Goal: Check status

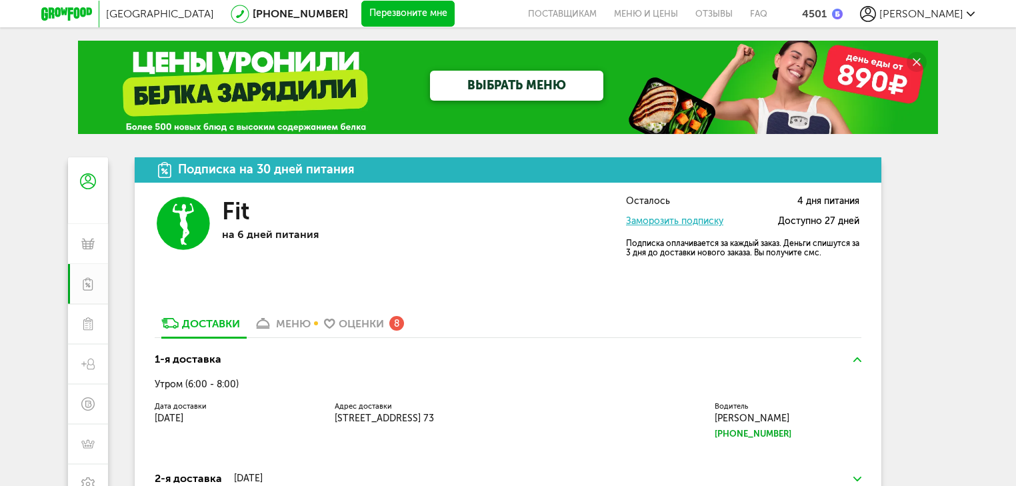
click at [942, 20] on div "[PERSON_NAME]" at bounding box center [917, 14] width 115 height 16
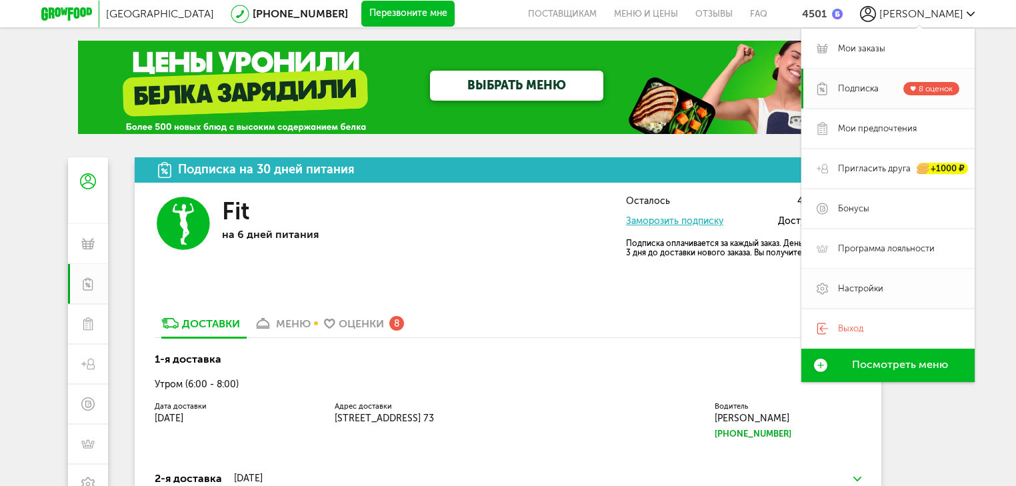
click at [859, 286] on span "Настройки" at bounding box center [860, 289] width 45 height 12
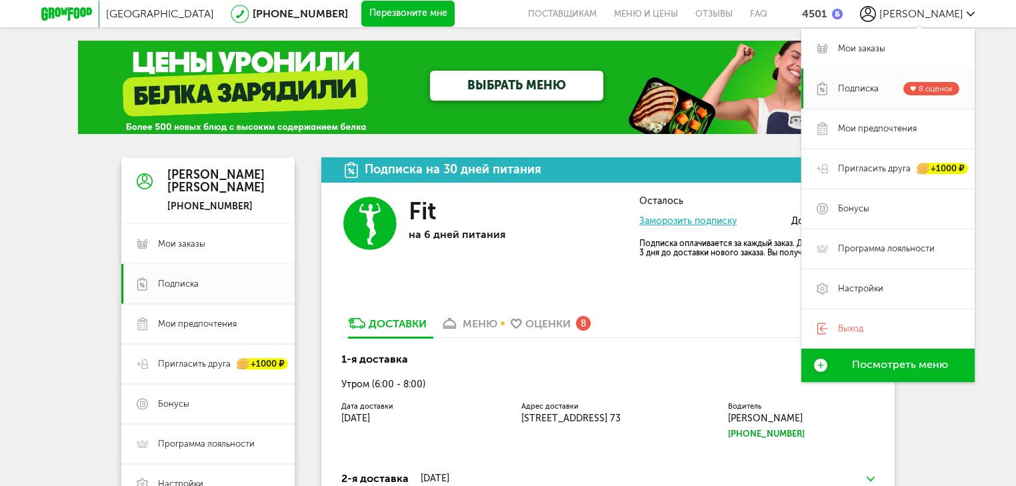
click at [1003, 256] on div "Москва [PHONE_NUMBER] Перезвоните мне поставщикам Меню и цены Отзывы FAQ 4501 […" at bounding box center [508, 433] width 1016 height 867
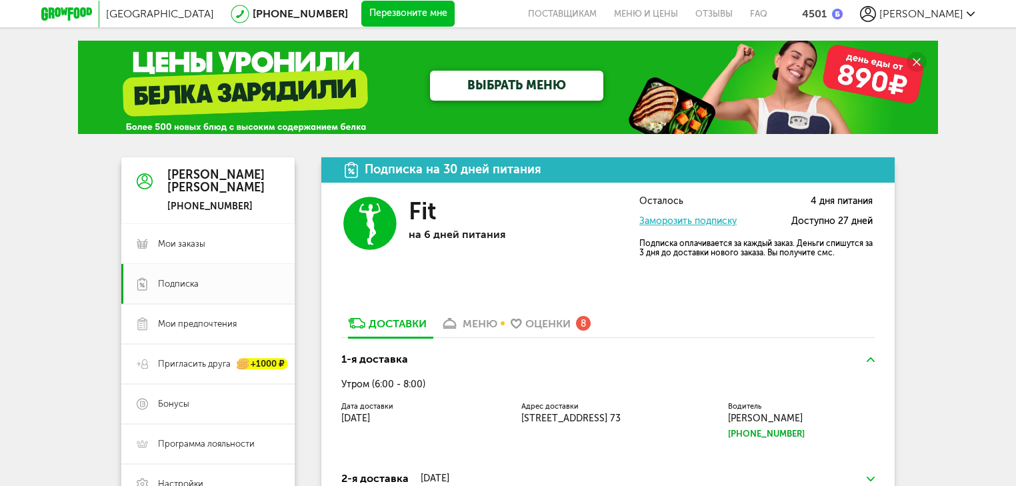
click at [460, 317] on link "меню" at bounding box center [468, 326] width 71 height 21
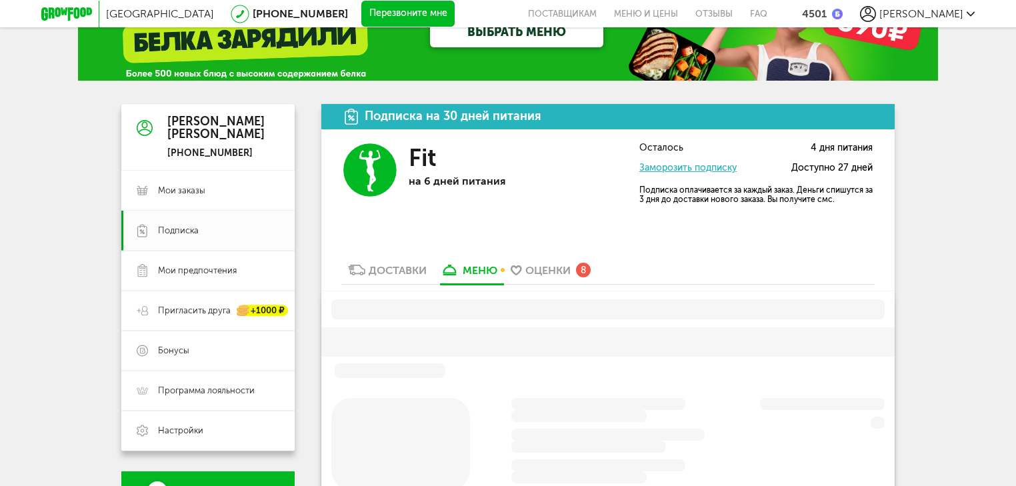
scroll to position [107, 0]
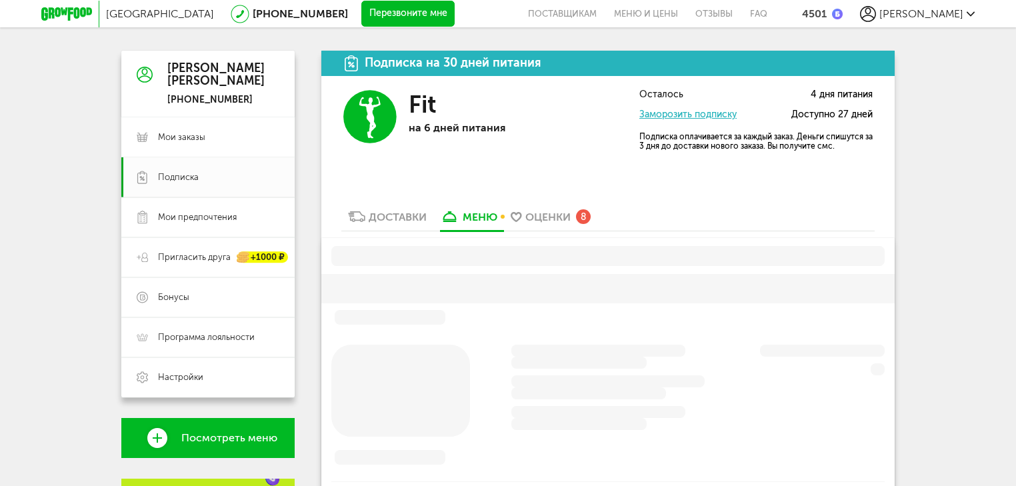
click at [408, 217] on div "Доставки" at bounding box center [398, 217] width 58 height 13
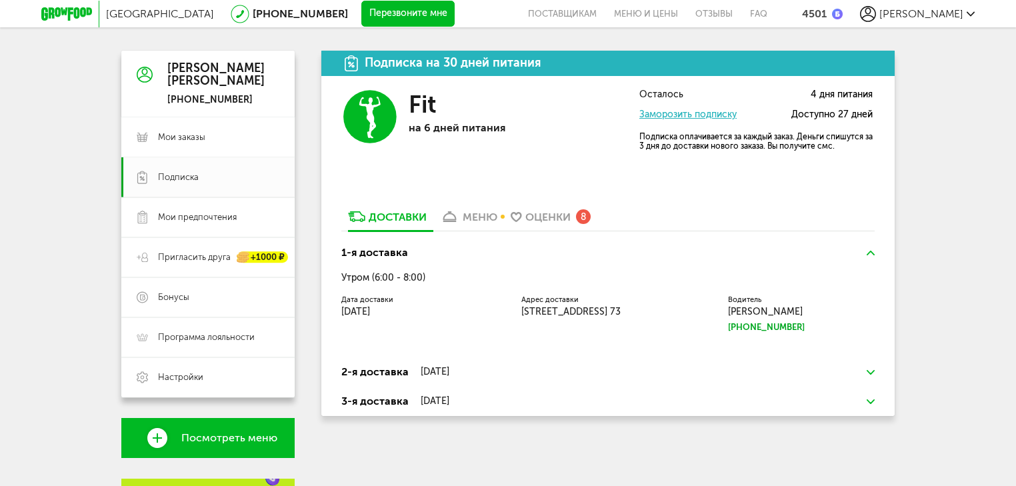
click at [466, 216] on div "меню" at bounding box center [480, 217] width 35 height 13
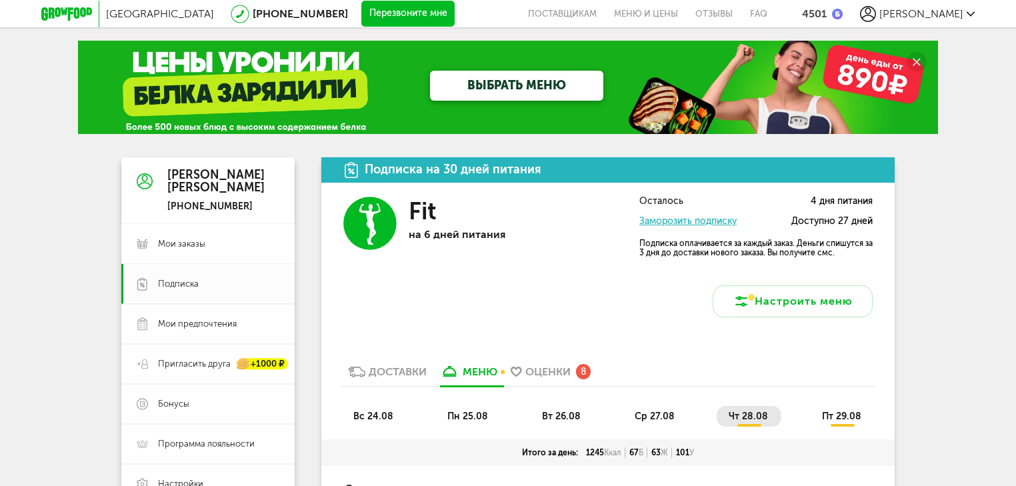
click at [940, 6] on div "[PERSON_NAME]" at bounding box center [917, 14] width 115 height 16
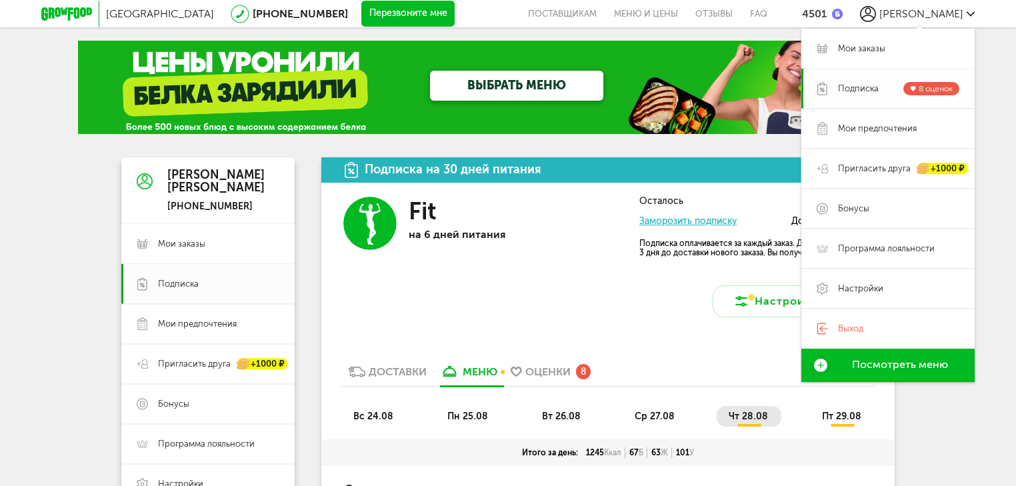
click at [851, 87] on span "Подписка" at bounding box center [858, 89] width 41 height 12
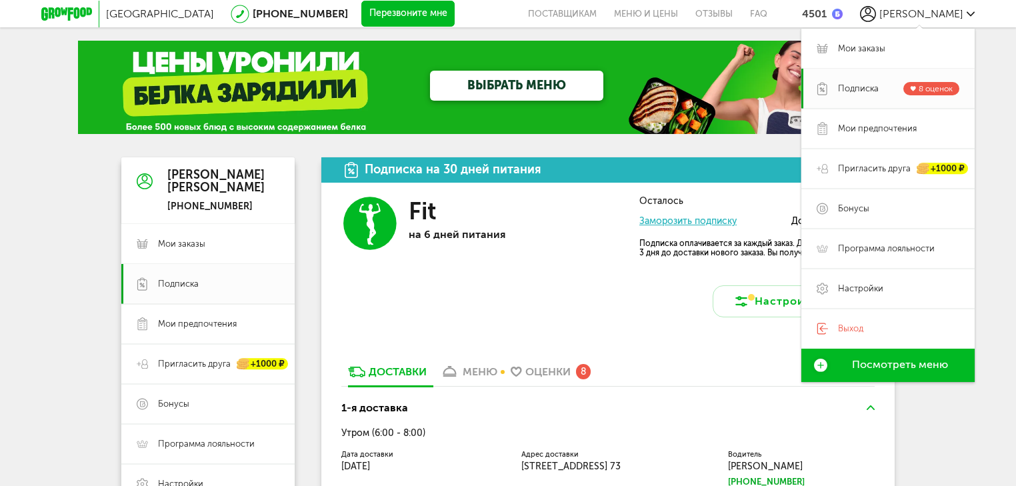
scroll to position [53, 0]
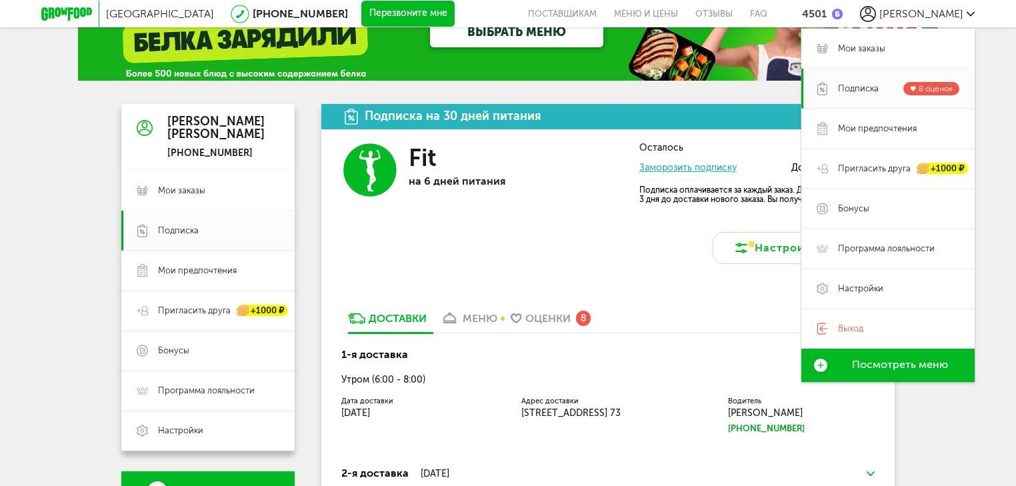
click at [447, 240] on div "Fit на 6 дней питания" at bounding box center [505, 203] width 193 height 121
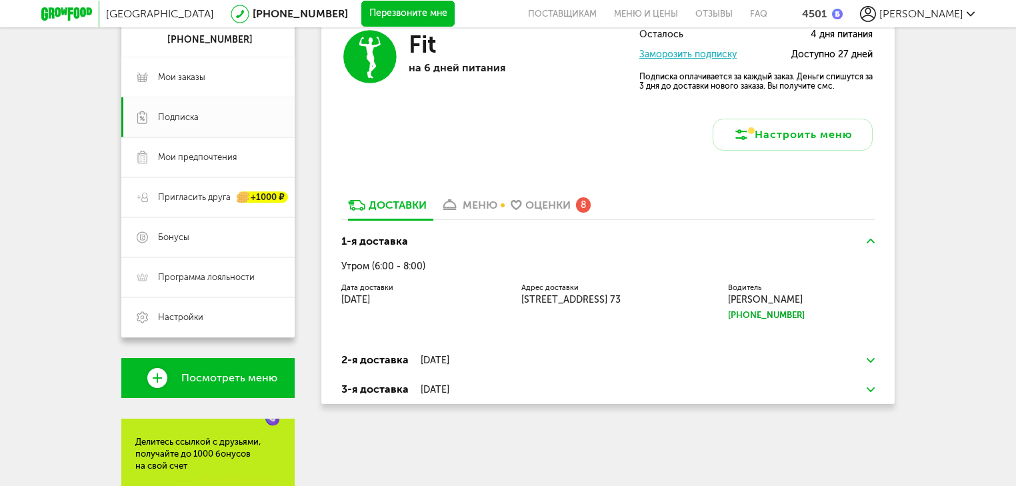
scroll to position [60, 0]
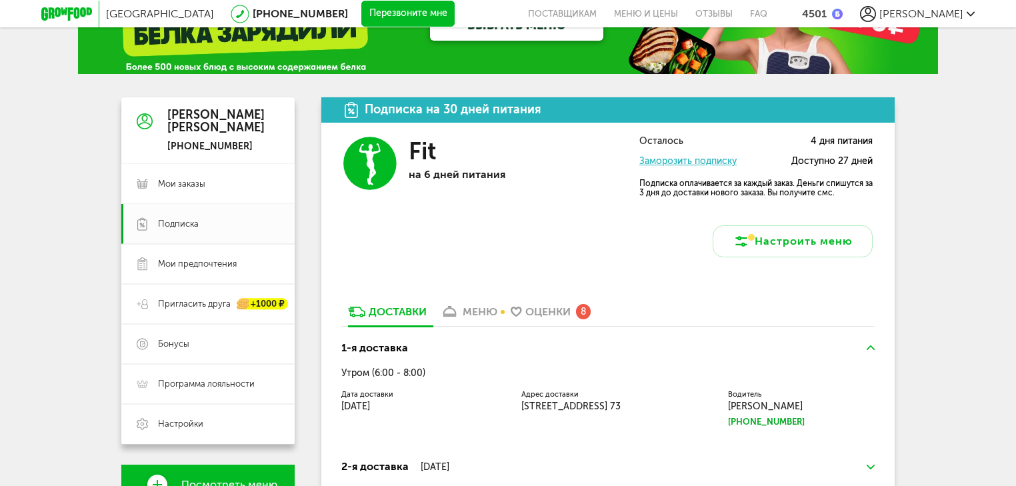
click at [456, 160] on div "Fit" at bounding box center [505, 151] width 193 height 29
drag, startPoint x: 398, startPoint y: 162, endPoint x: 467, endPoint y: 231, distance: 97.6
click at [467, 231] on div "Fit на 6 дней питания Осталось 4 дня питания Заморозить подписку Доступно 27 дн…" at bounding box center [608, 197] width 574 height 149
click at [359, 308] on icon at bounding box center [356, 312] width 17 height 11
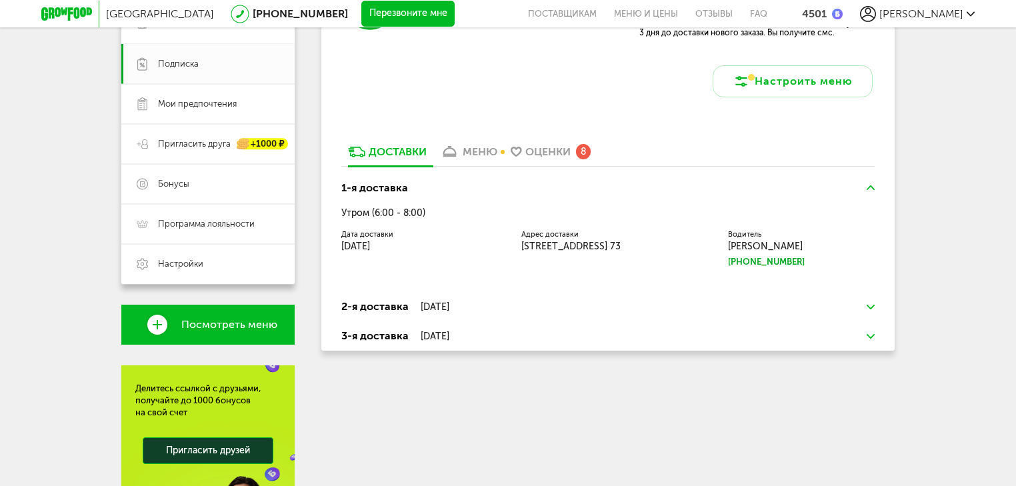
scroll to position [0, 0]
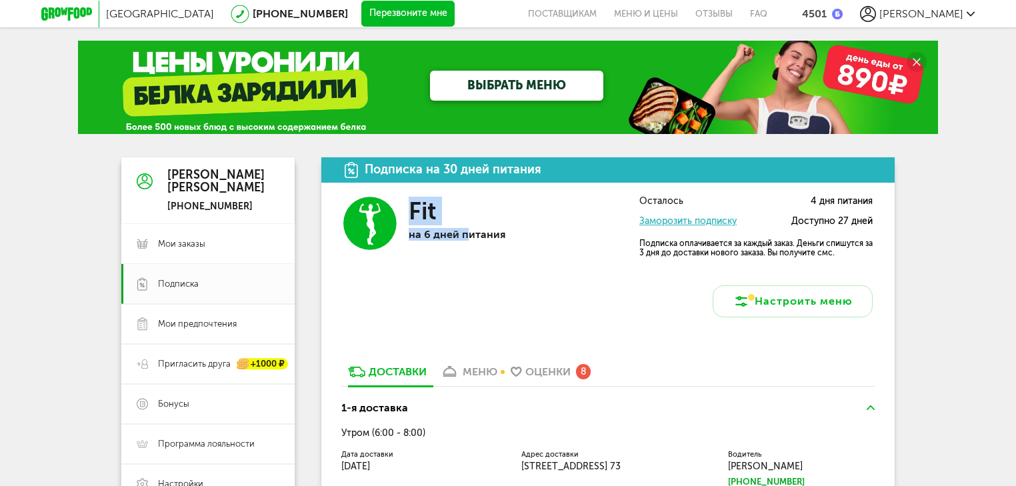
click at [478, 201] on div "Fit" at bounding box center [505, 211] width 193 height 29
drag, startPoint x: 393, startPoint y: 165, endPoint x: 588, endPoint y: 173, distance: 195.6
click at [588, 173] on div "Подписка на 30 дней питания" at bounding box center [608, 169] width 574 height 25
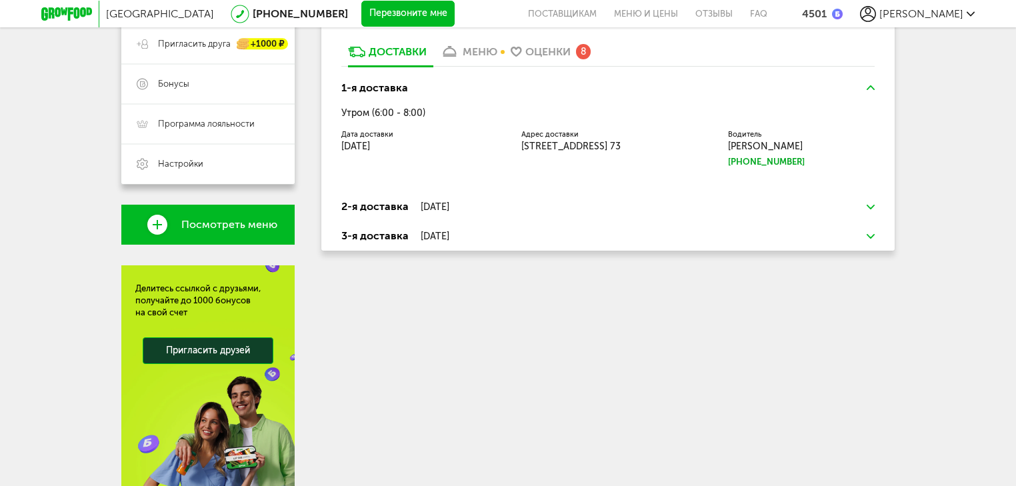
scroll to position [213, 0]
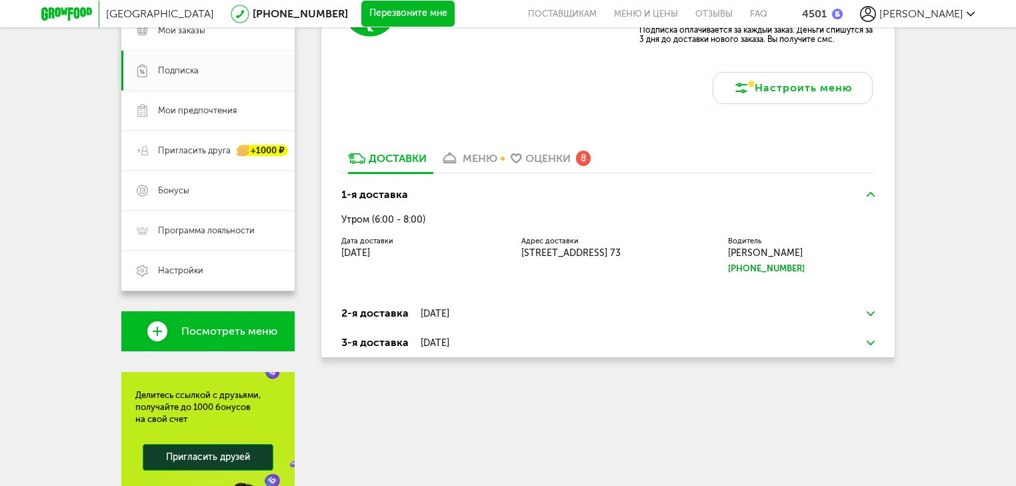
click at [485, 337] on h3 "3-я доставка [DATE]" at bounding box center [608, 343] width 534 height 16
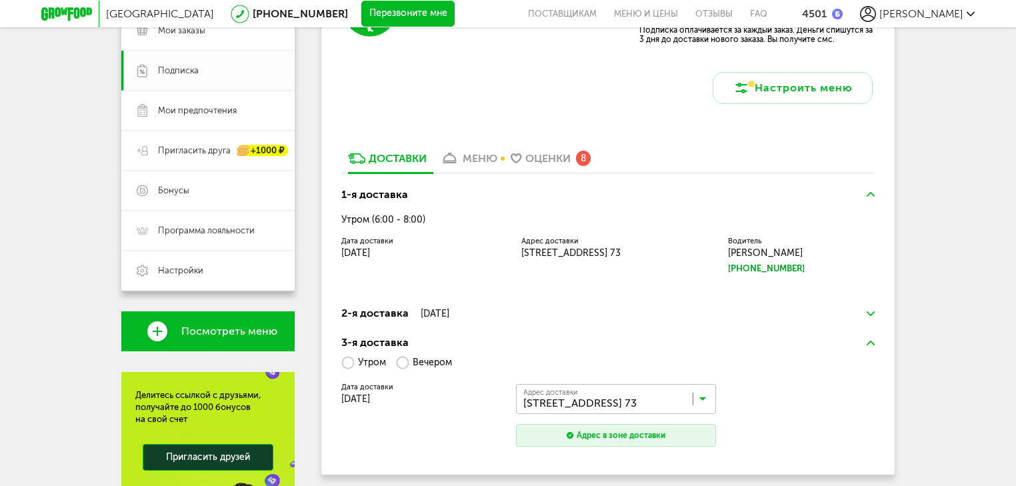
click at [497, 298] on div "1-я доставка Утром (6:00 - 8:00) Дата доставки [DATE] [GEOGRAPHIC_DATA] доставк…" at bounding box center [608, 239] width 574 height 119
click at [450, 310] on div "[DATE]" at bounding box center [435, 314] width 29 height 11
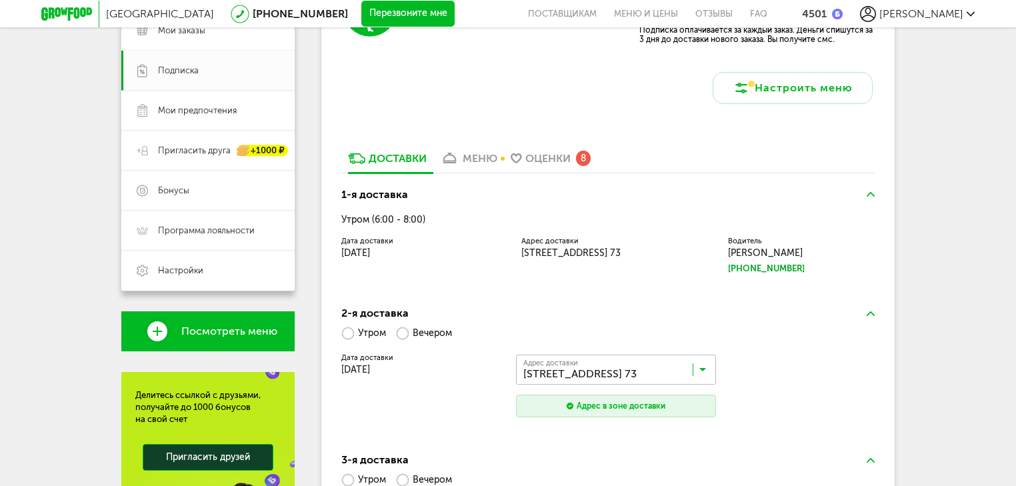
scroll to position [0, 0]
